Goal: Transaction & Acquisition: Purchase product/service

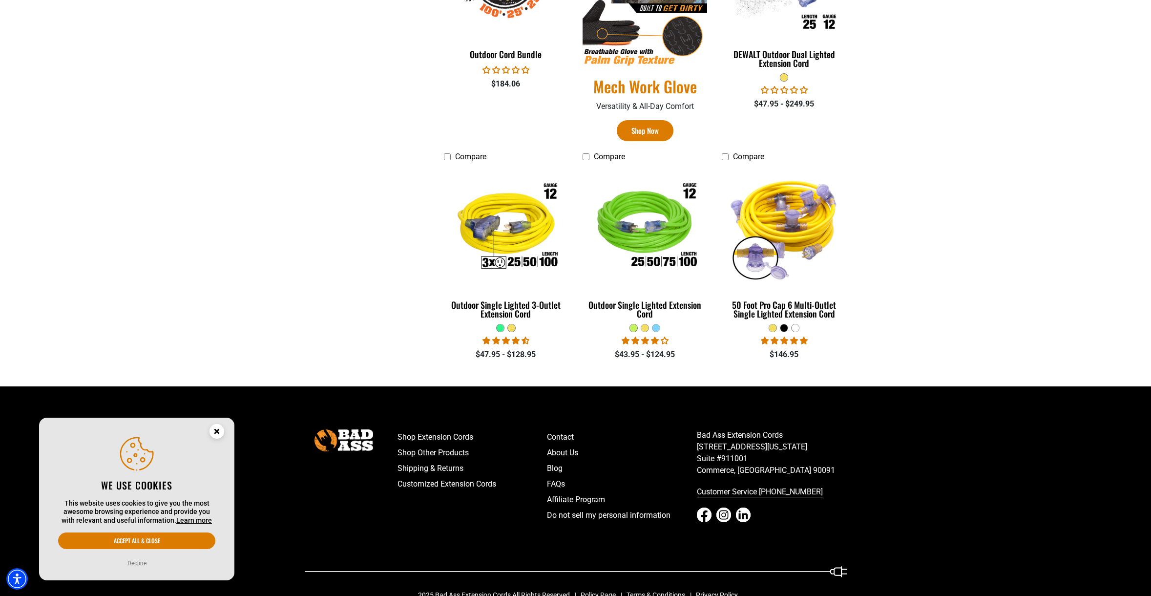
scroll to position [620, 0]
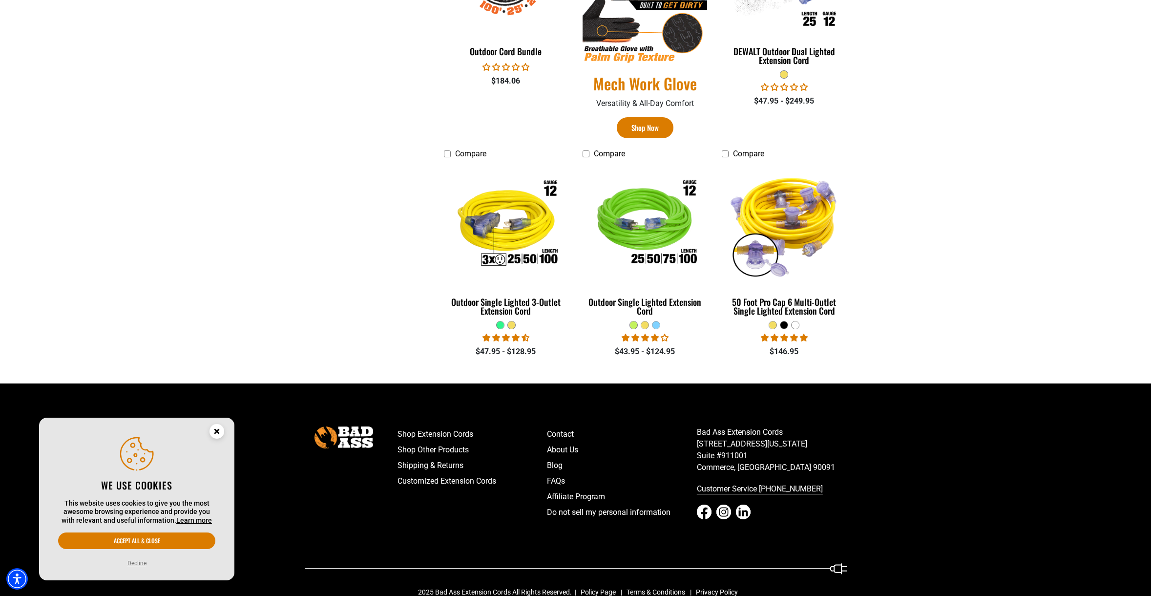
click at [217, 433] on circle "Close this option" at bounding box center [217, 431] width 15 height 15
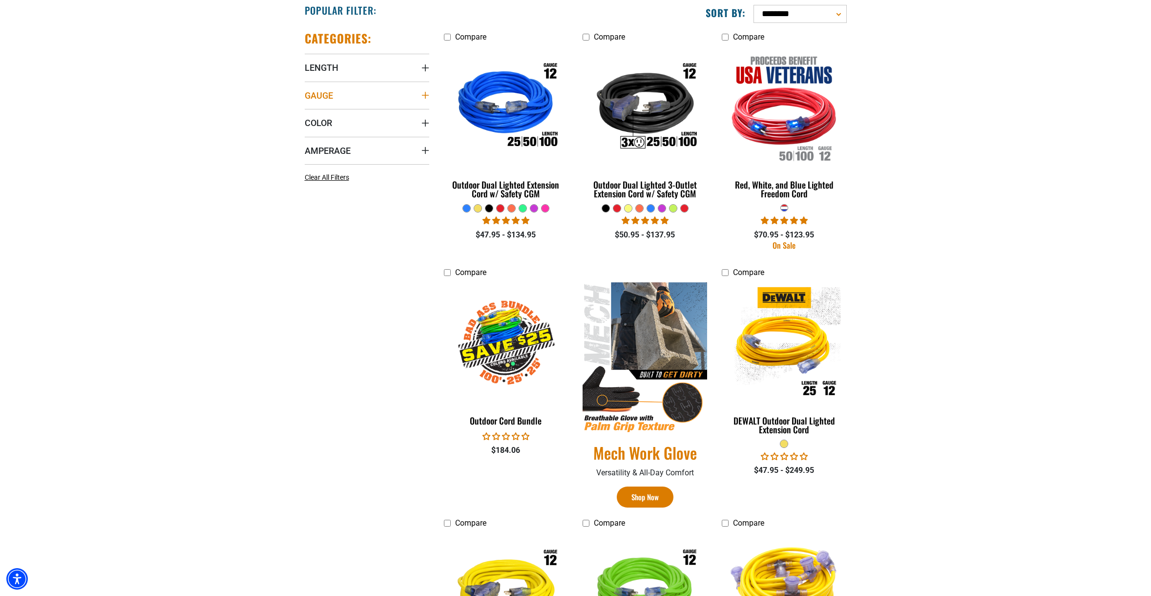
scroll to position [251, 0]
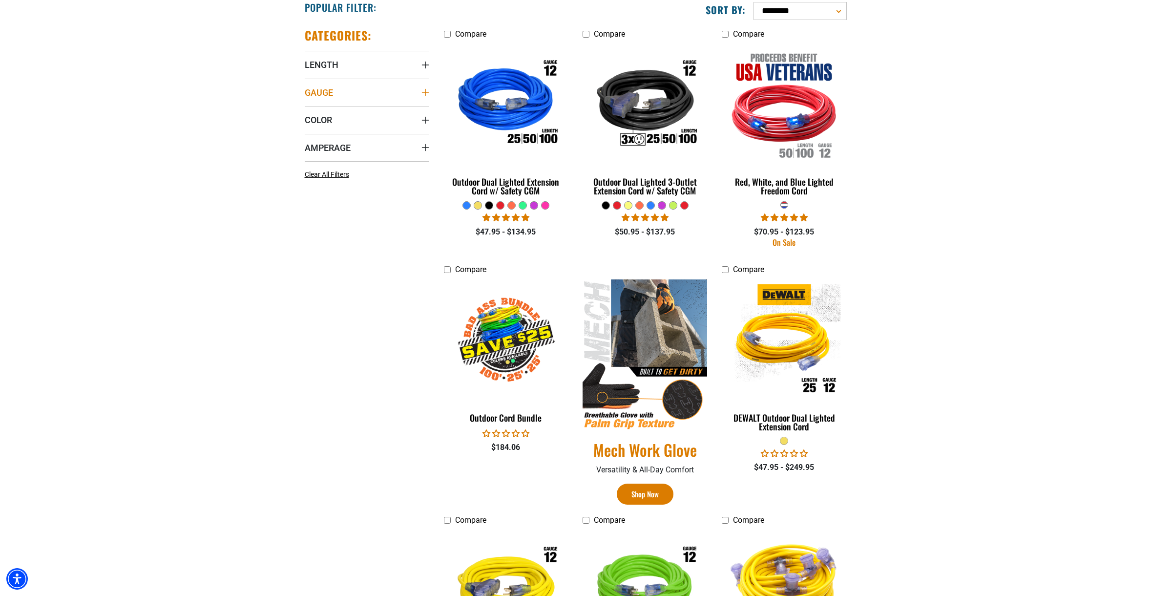
click at [318, 101] on summary "Gauge" at bounding box center [367, 92] width 125 height 27
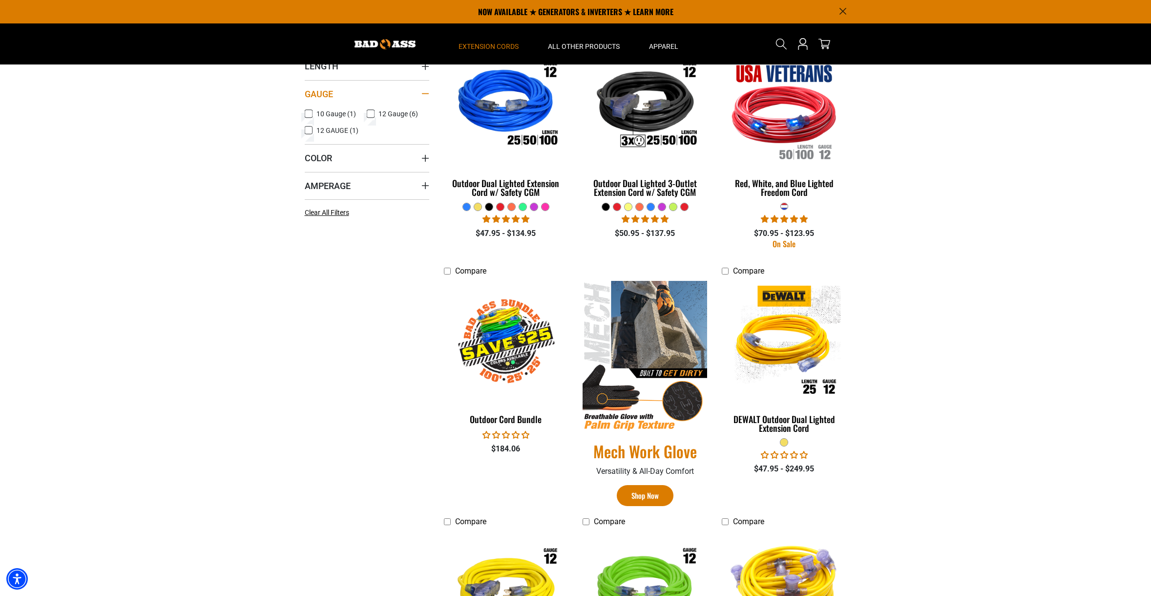
scroll to position [251, 1]
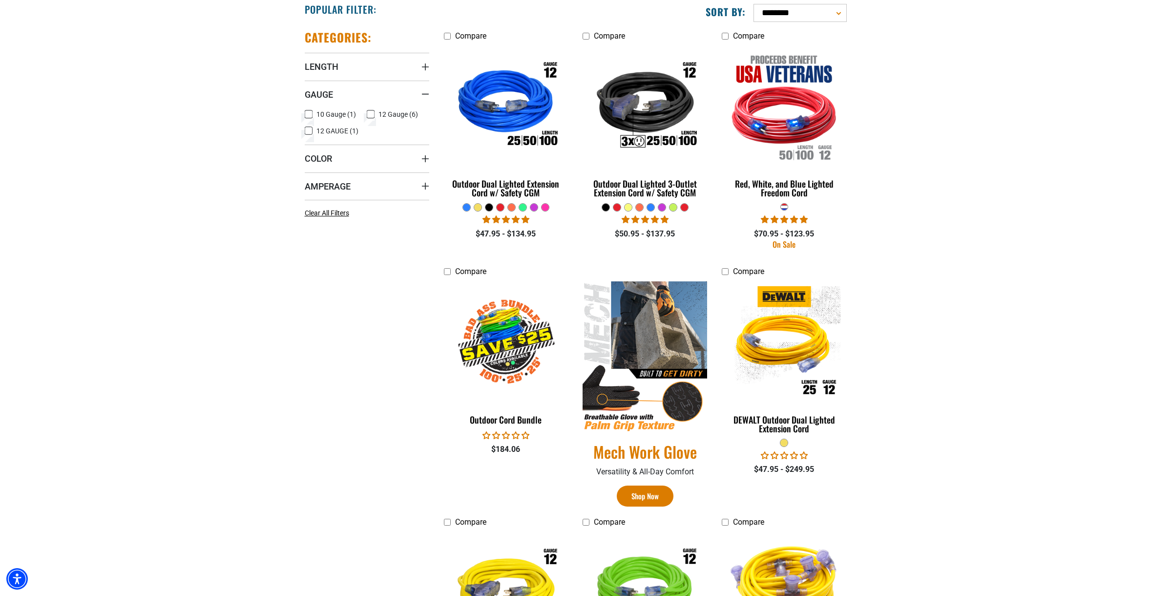
click at [306, 113] on icon at bounding box center [309, 114] width 8 height 13
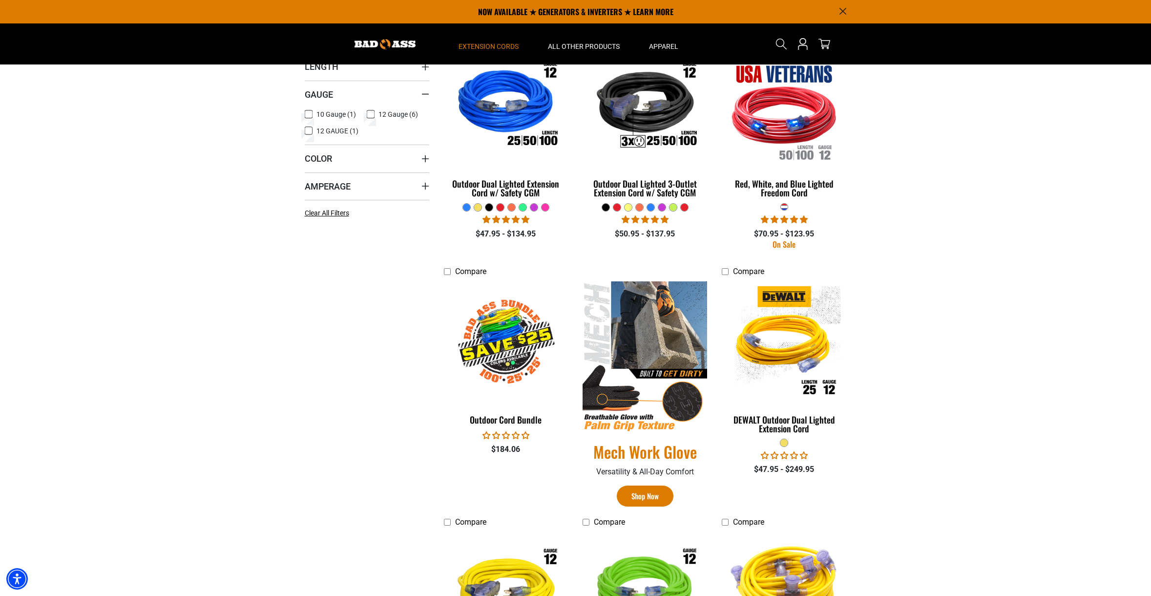
scroll to position [249, 0]
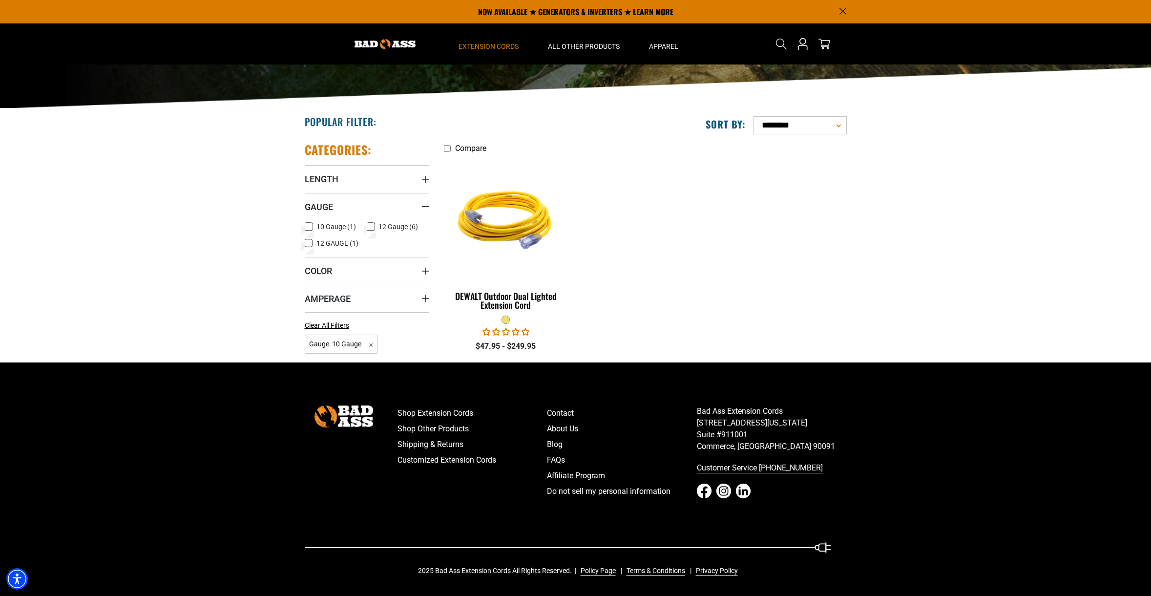
scroll to position [139, 0]
click at [512, 294] on div "DEWALT Outdoor Dual Lighted Extension Cord" at bounding box center [506, 301] width 125 height 18
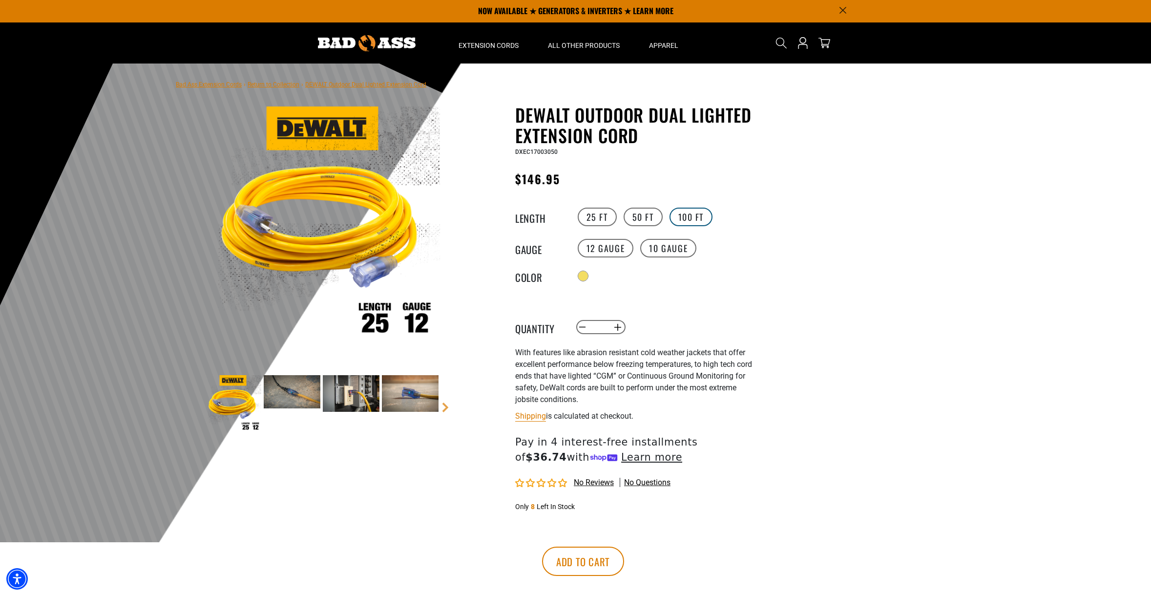
click at [689, 219] on label "100 FT" at bounding box center [691, 217] width 43 height 19
